Goal: Transaction & Acquisition: Purchase product/service

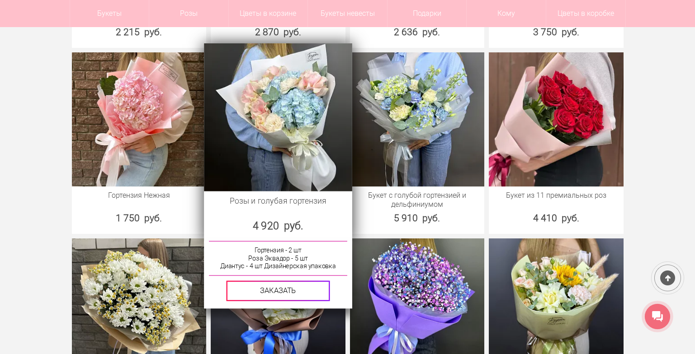
scroll to position [1130, 0]
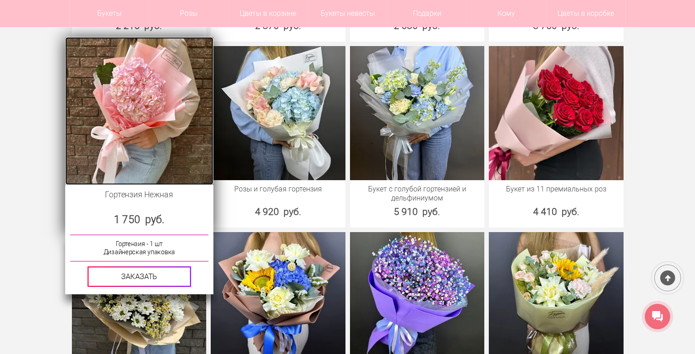
click at [175, 138] on img at bounding box center [139, 111] width 148 height 148
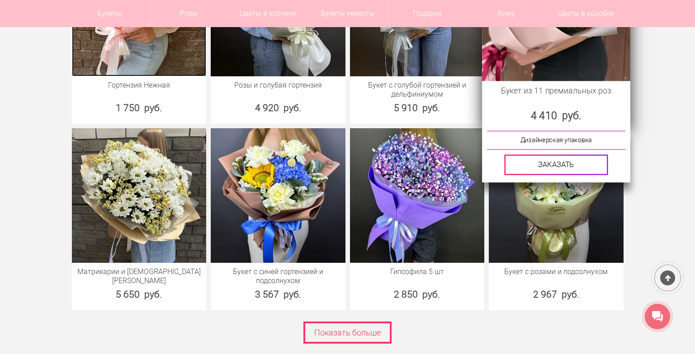
scroll to position [1265, 0]
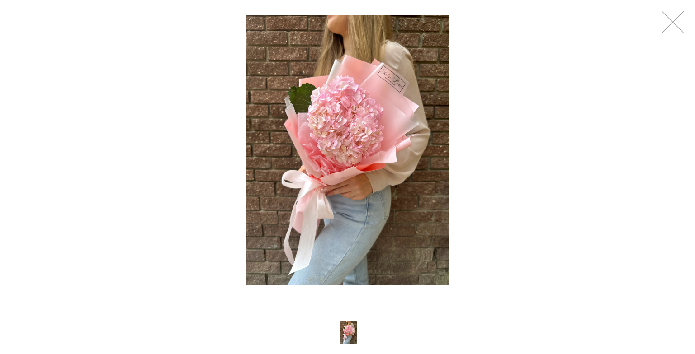
scroll to position [136, 0]
click at [674, 14] on link at bounding box center [672, 22] width 23 height 23
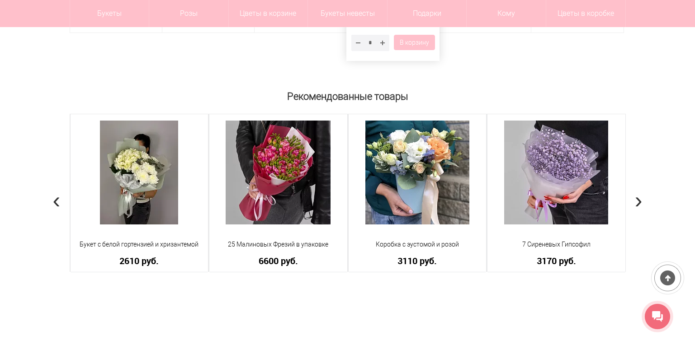
scroll to position [723, 0]
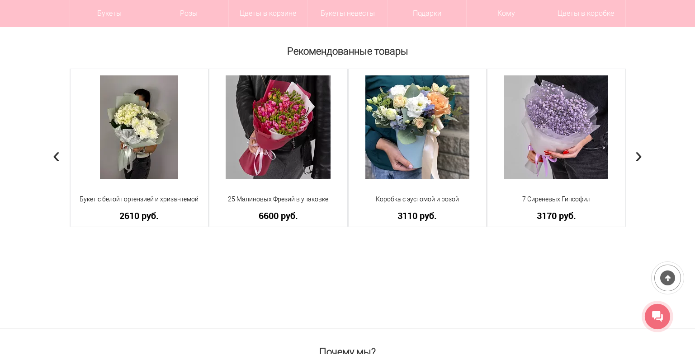
click at [641, 156] on span "›" at bounding box center [638, 155] width 8 height 26
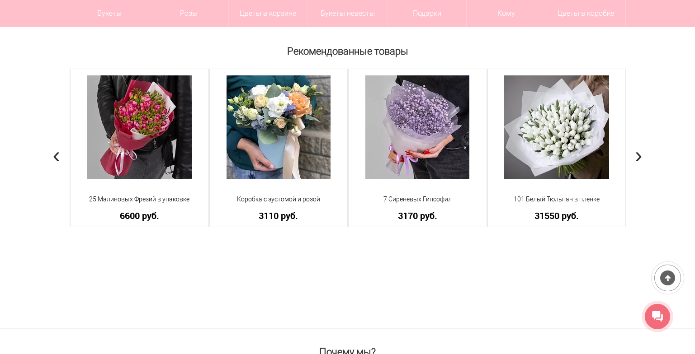
click at [641, 156] on span "›" at bounding box center [638, 155] width 8 height 26
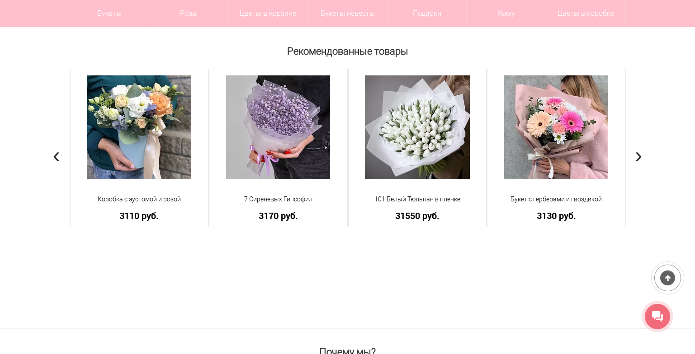
click at [641, 156] on span "›" at bounding box center [638, 155] width 8 height 26
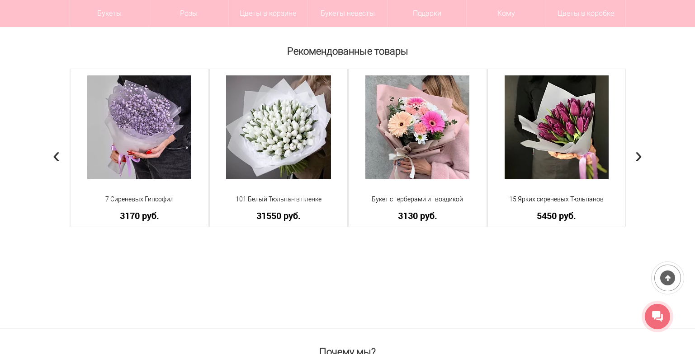
click at [641, 156] on span "›" at bounding box center [638, 155] width 8 height 26
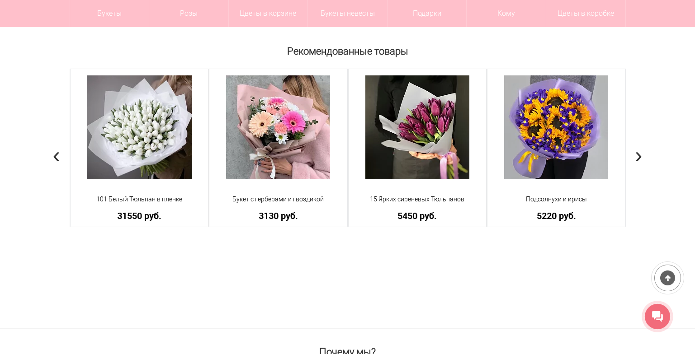
click at [641, 156] on span "›" at bounding box center [638, 155] width 8 height 26
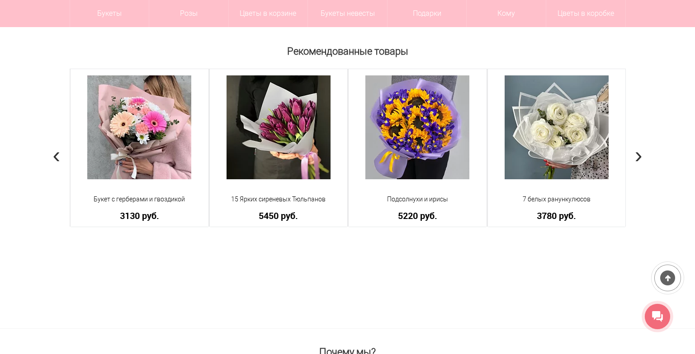
click at [641, 156] on span "›" at bounding box center [638, 155] width 8 height 26
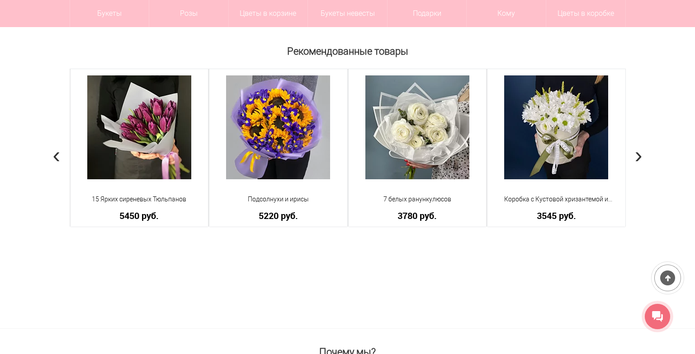
click at [641, 156] on span "›" at bounding box center [638, 155] width 8 height 26
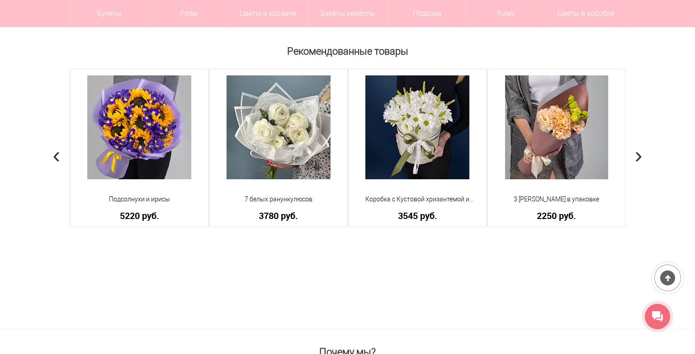
click at [641, 156] on span "›" at bounding box center [638, 155] width 8 height 26
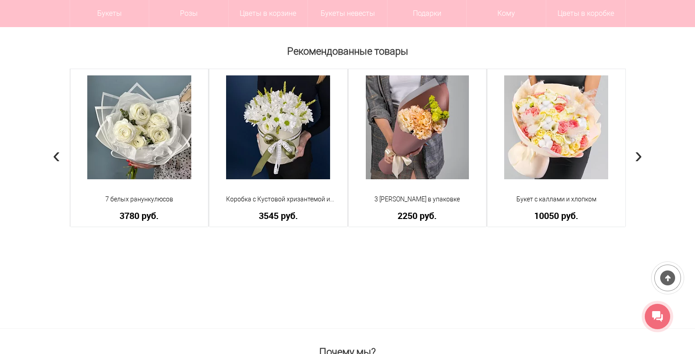
click at [641, 156] on span "›" at bounding box center [638, 155] width 8 height 26
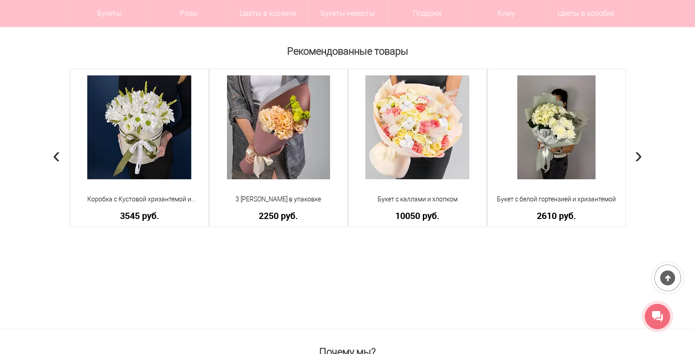
click at [641, 156] on span "›" at bounding box center [638, 155] width 8 height 26
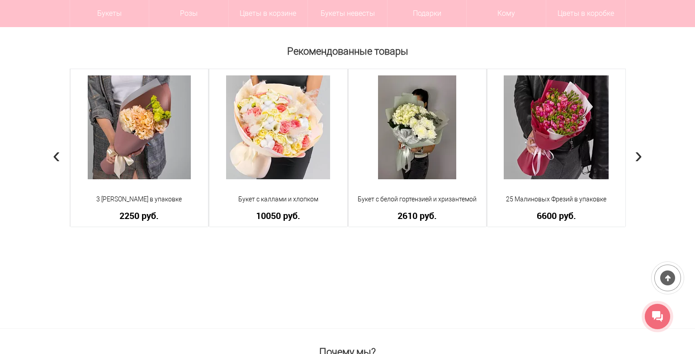
click at [641, 156] on span "›" at bounding box center [638, 155] width 8 height 26
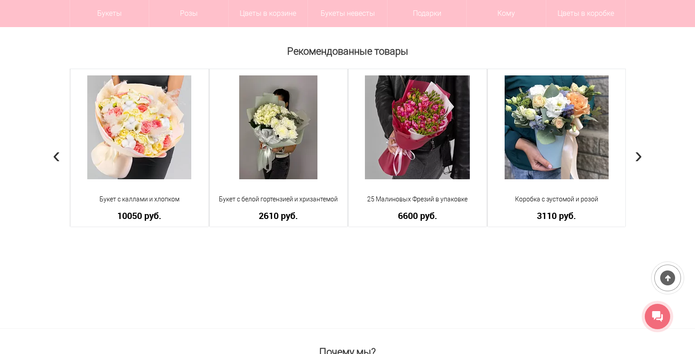
click at [641, 156] on span "›" at bounding box center [638, 155] width 8 height 26
